Goal: Task Accomplishment & Management: Use online tool/utility

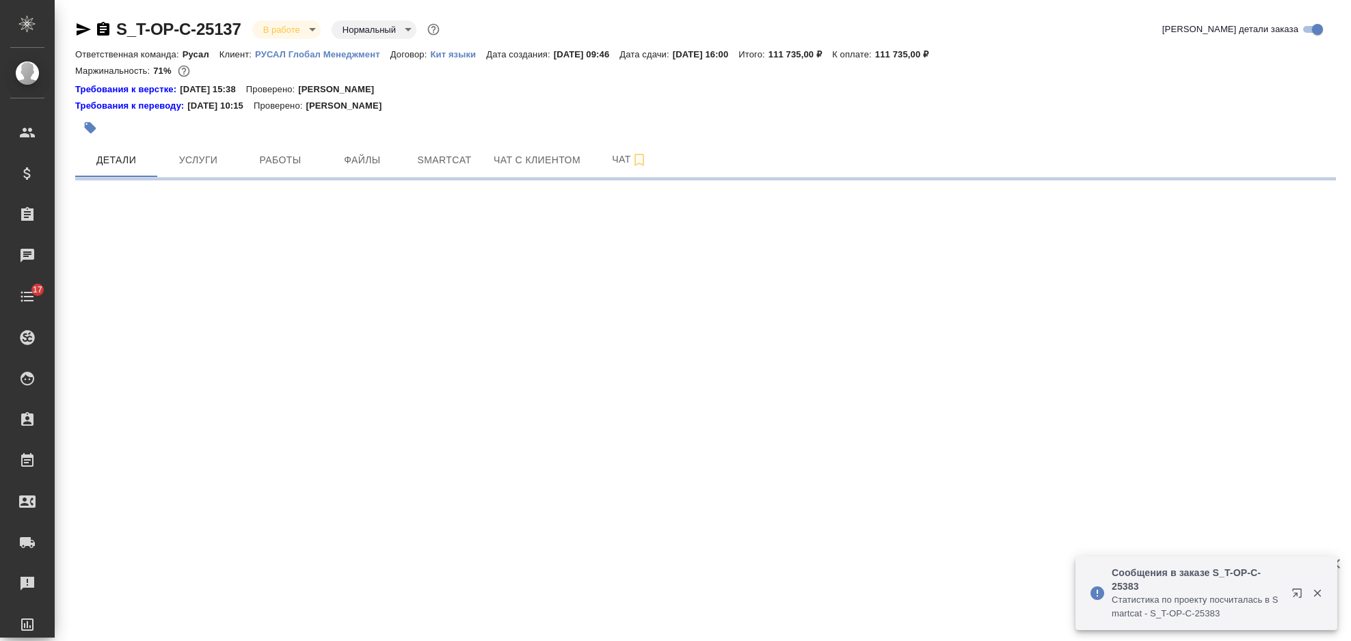
select select "RU"
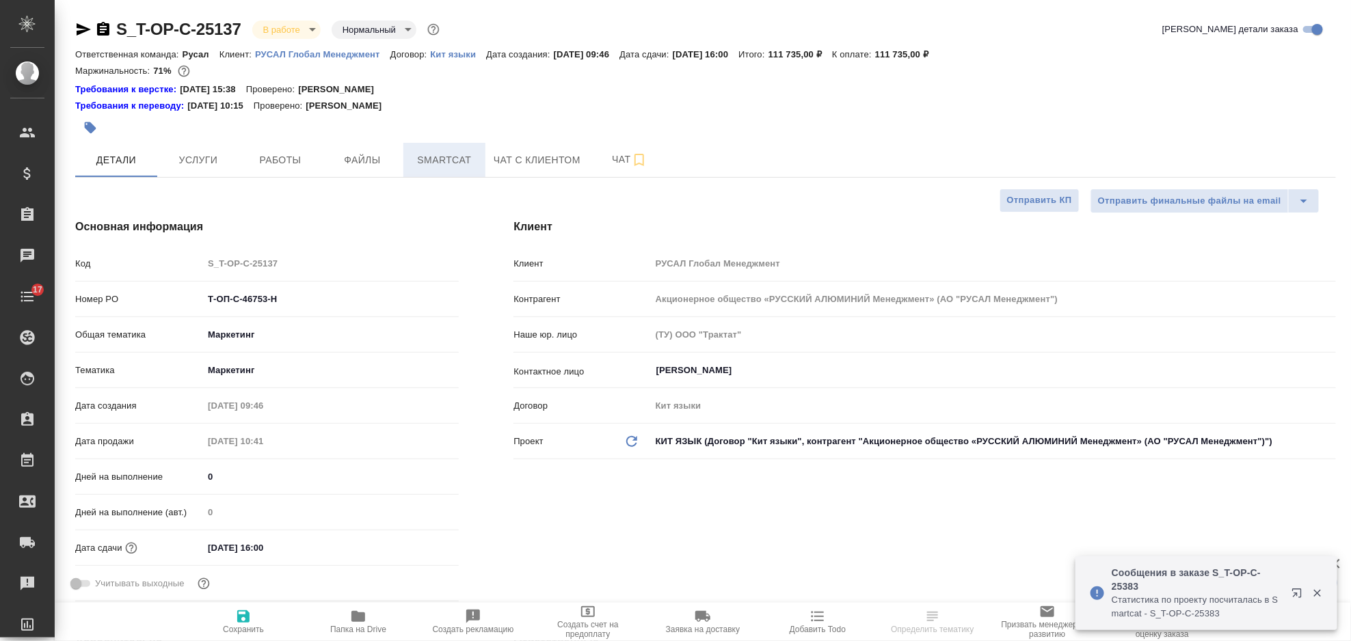
type textarea "x"
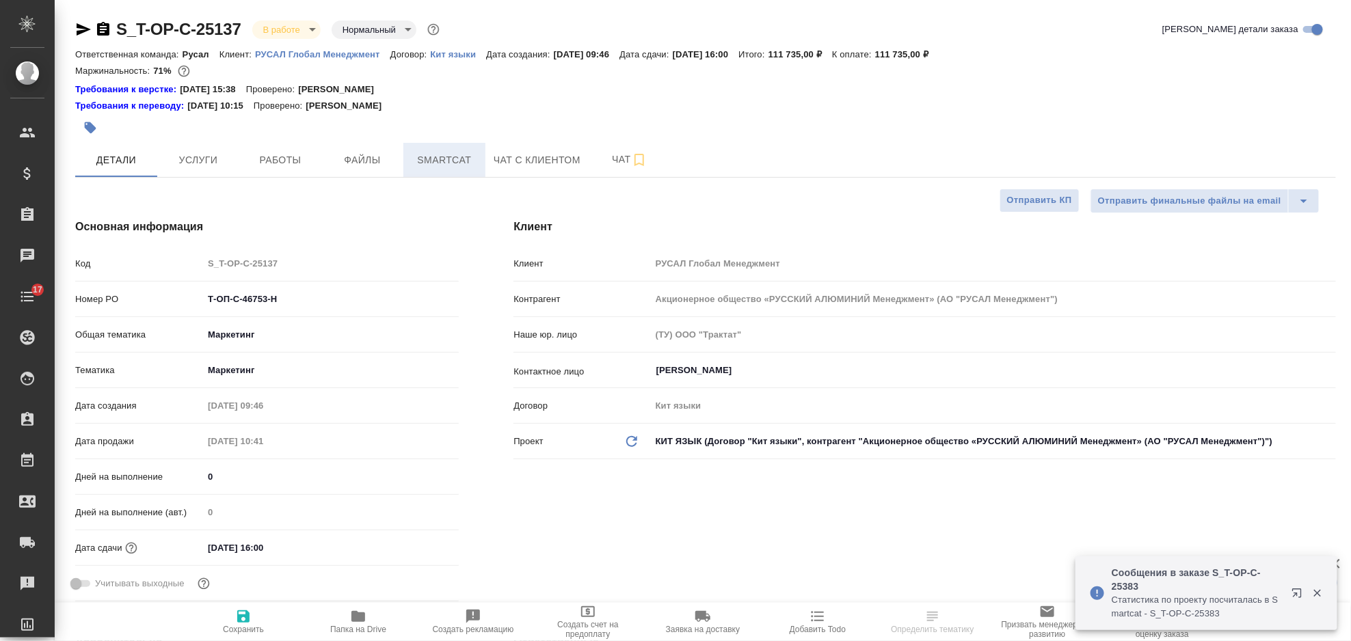
type textarea "x"
click at [461, 162] on span "Smartcat" at bounding box center [444, 160] width 66 height 17
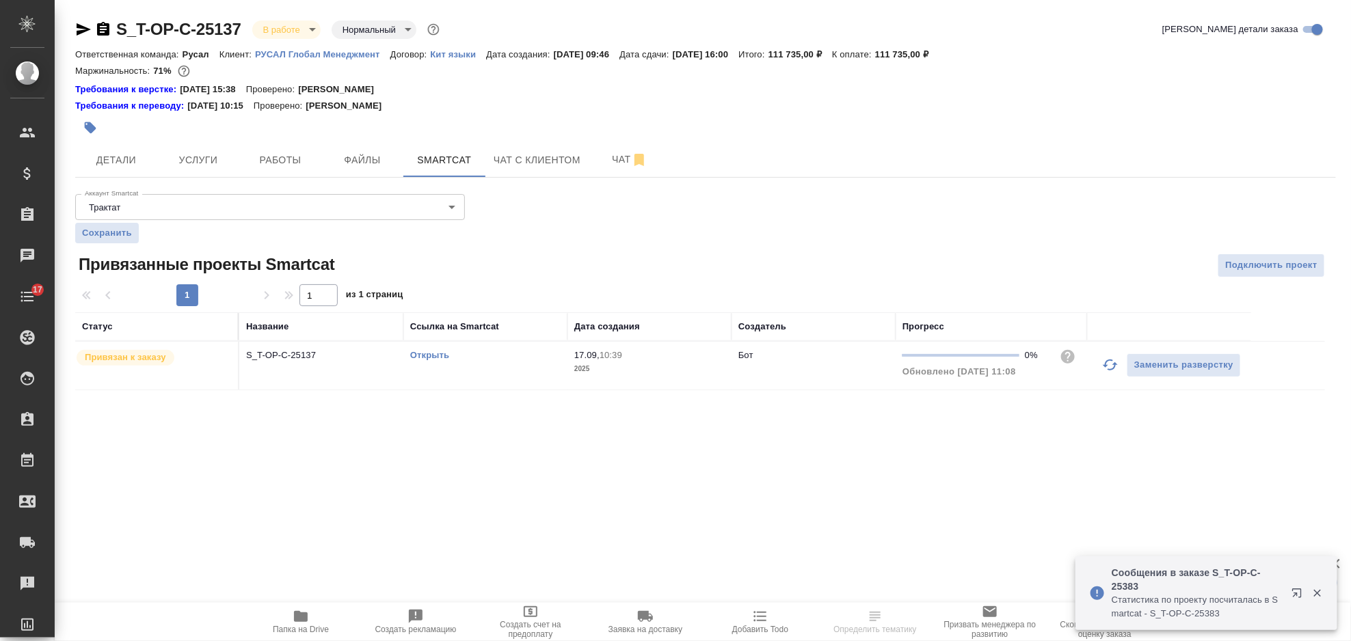
click at [1108, 368] on icon "button" at bounding box center [1110, 365] width 16 height 16
